Goal: Check status: Check status

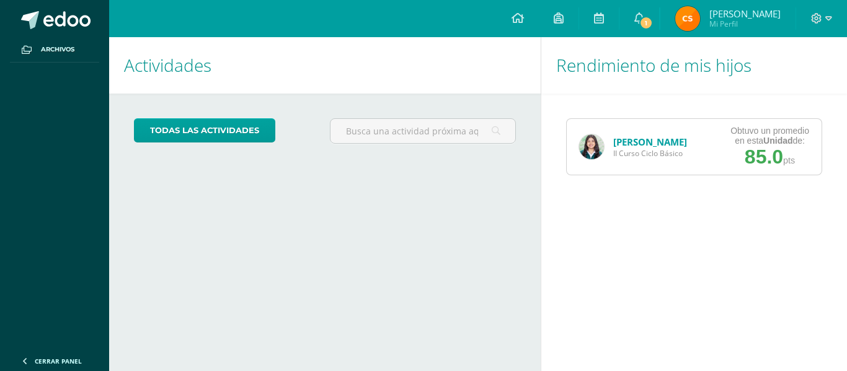
click at [646, 139] on link "[PERSON_NAME]" at bounding box center [650, 142] width 74 height 12
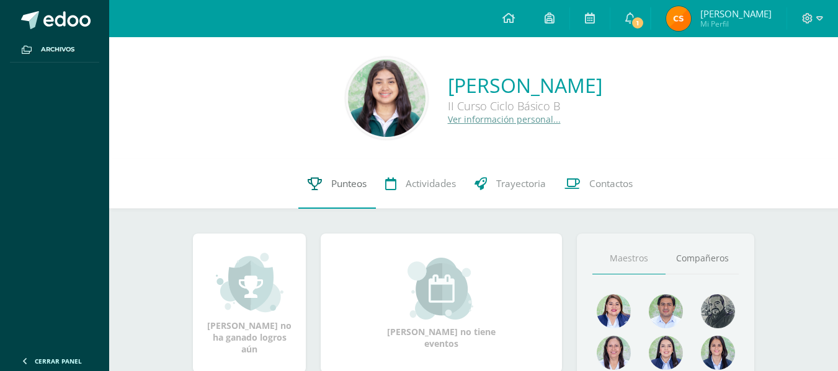
click at [344, 172] on link "Punteos" at bounding box center [337, 184] width 78 height 50
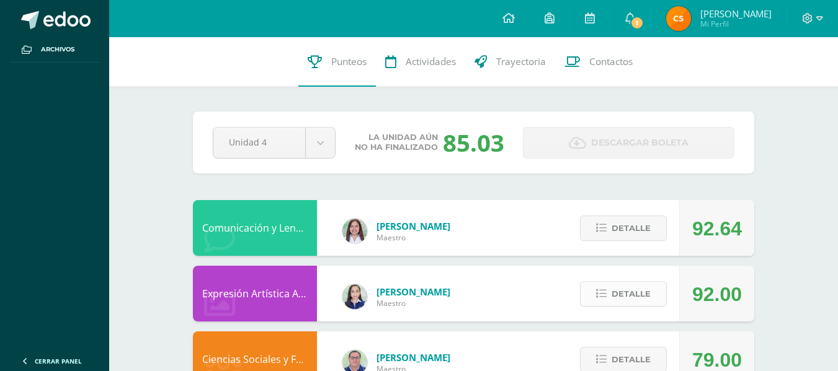
click at [626, 288] on span "Detalle" at bounding box center [630, 294] width 39 height 23
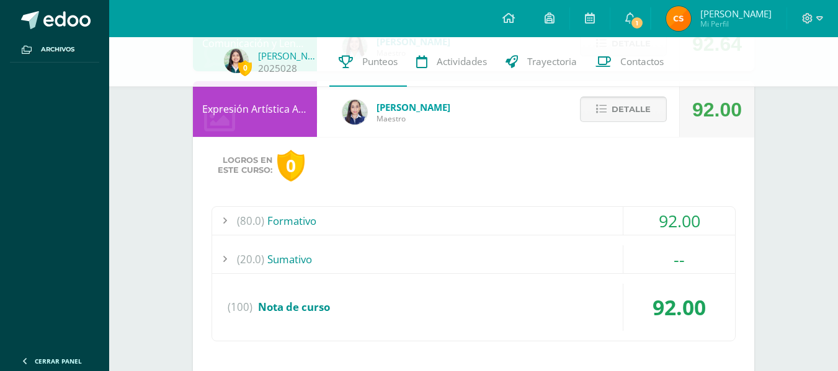
scroll to position [207, 0]
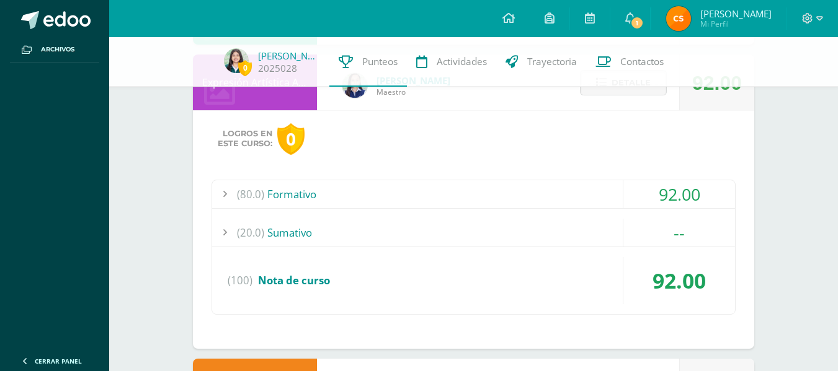
click at [507, 192] on div "(80.0) Formativo" at bounding box center [473, 194] width 523 height 28
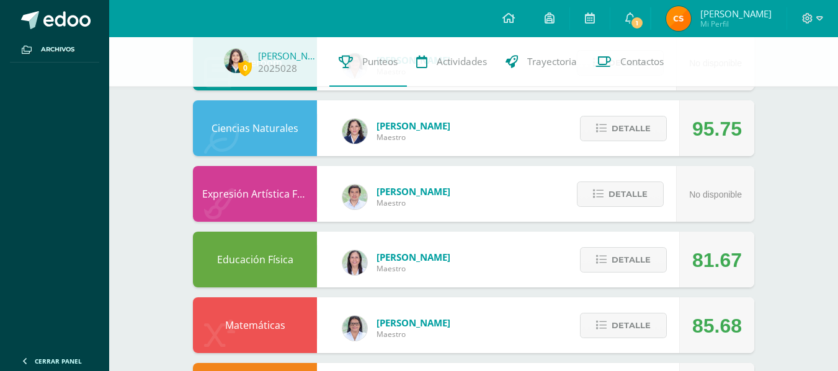
scroll to position [1025, 0]
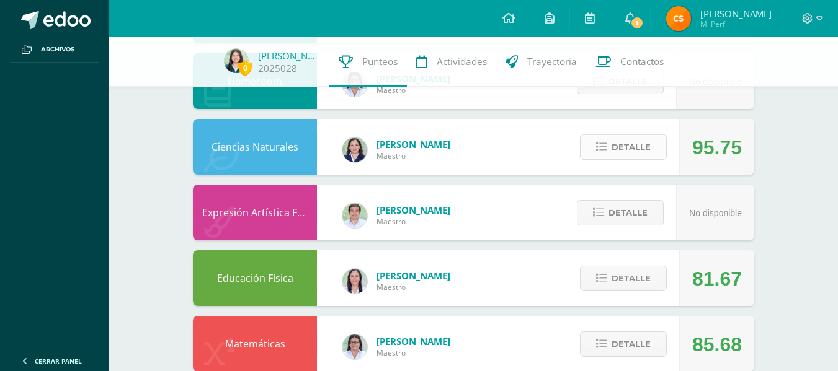
click at [625, 150] on span "Detalle" at bounding box center [630, 147] width 39 height 23
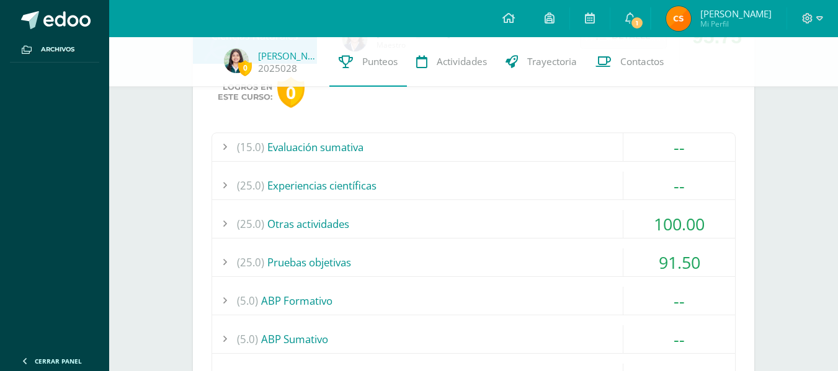
click at [505, 259] on div "(25.0) Pruebas objetivas" at bounding box center [473, 263] width 523 height 28
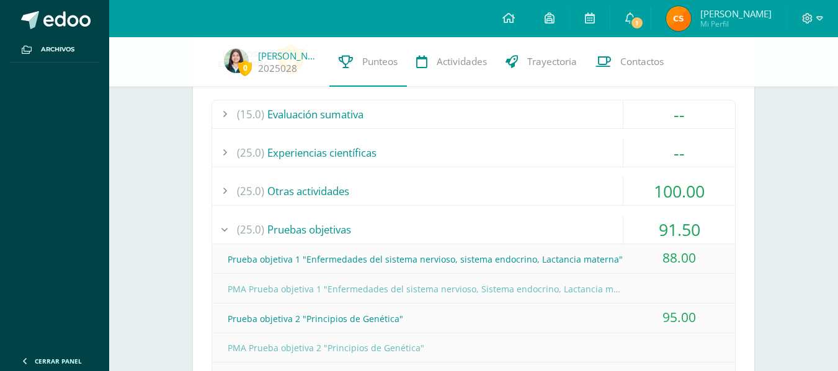
scroll to position [1044, 0]
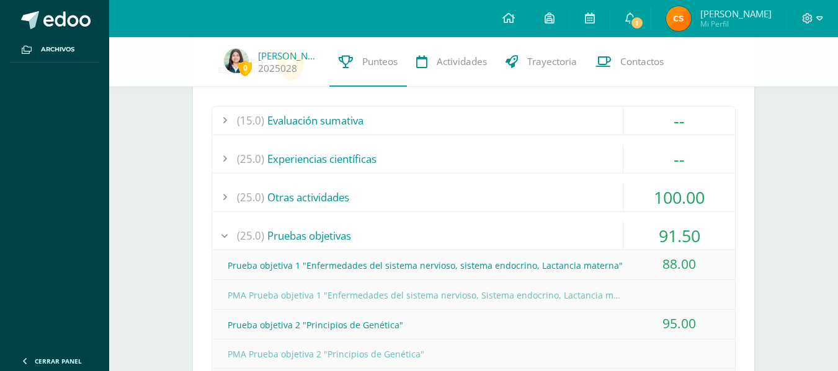
click at [506, 192] on div "(25.0) Otras actividades" at bounding box center [473, 198] width 523 height 28
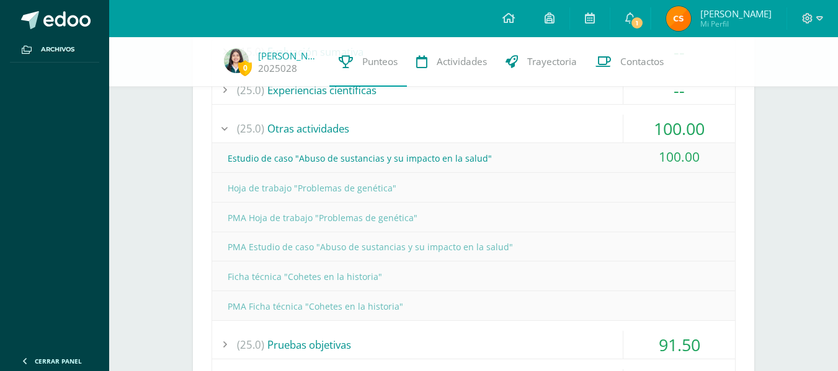
scroll to position [1114, 0]
drag, startPoint x: 482, startPoint y: 213, endPoint x: 521, endPoint y: 156, distance: 69.3
click at [521, 156] on div "Estudio de caso "Abuso de sustancias y su impacto en la salud" 100.00 Hoja de t…" at bounding box center [473, 231] width 523 height 177
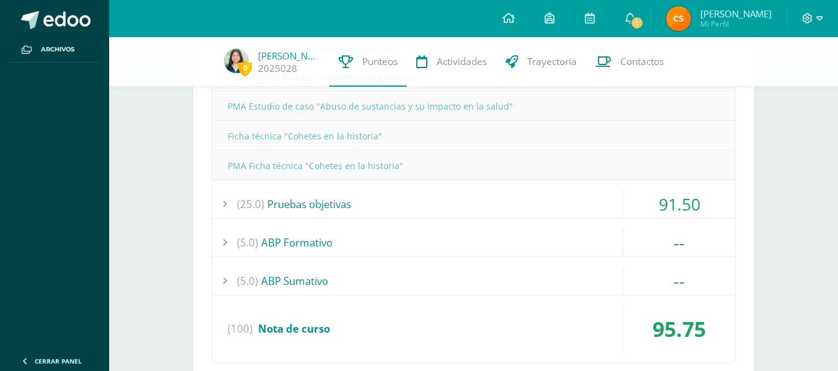
scroll to position [1249, 0]
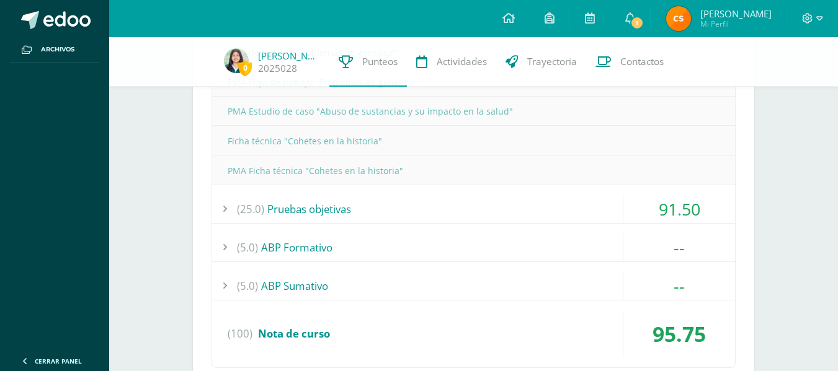
click at [591, 203] on div "(25.0) Pruebas objetivas" at bounding box center [473, 209] width 523 height 28
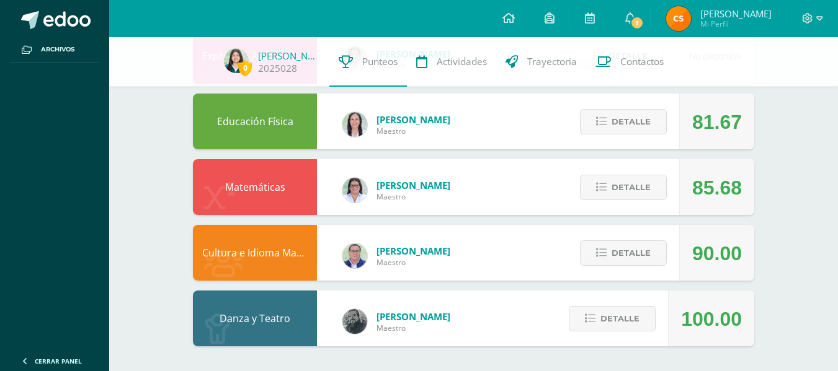
scroll to position [0, 0]
